Goal: Navigation & Orientation: Find specific page/section

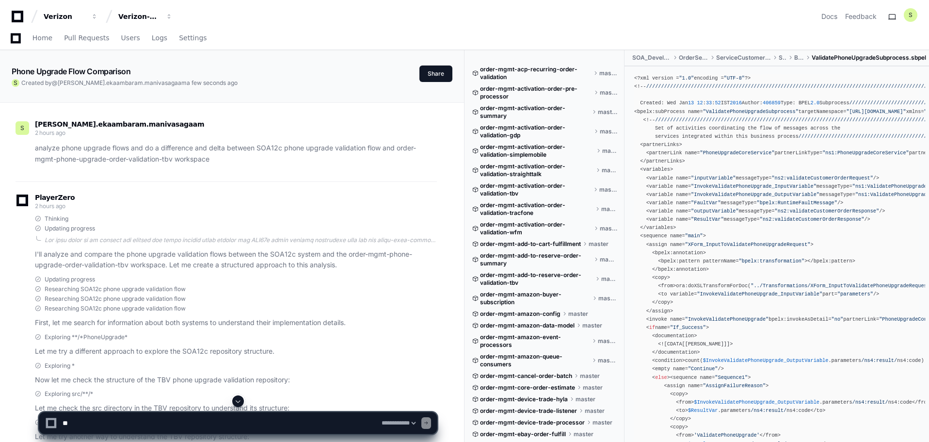
select select "*********"
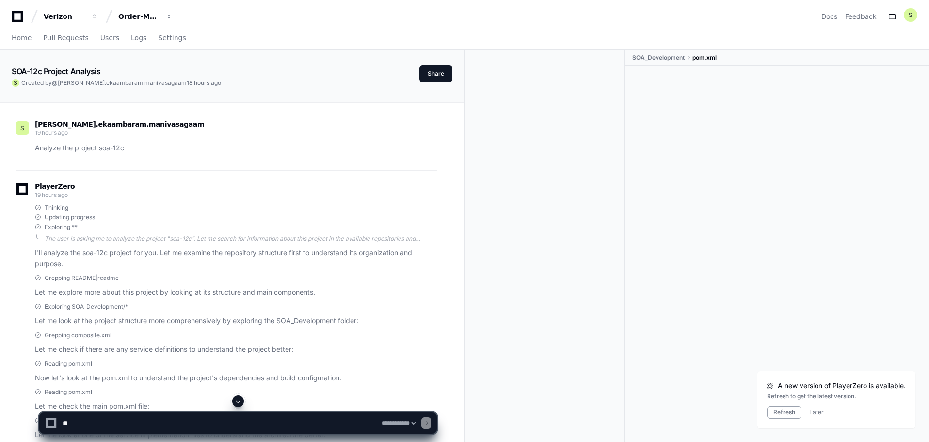
select select "*********"
